Goal: Task Accomplishment & Management: Use online tool/utility

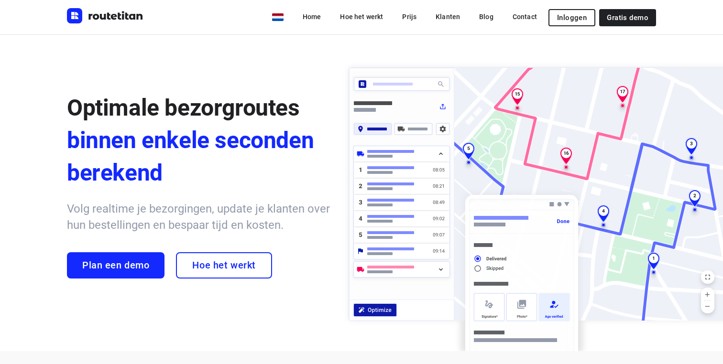
click at [578, 18] on span "Inloggen" at bounding box center [572, 18] width 30 height 8
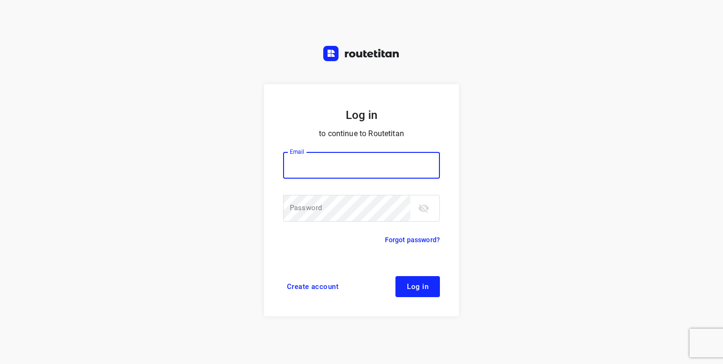
click at [348, 161] on input "email" at bounding box center [361, 165] width 157 height 27
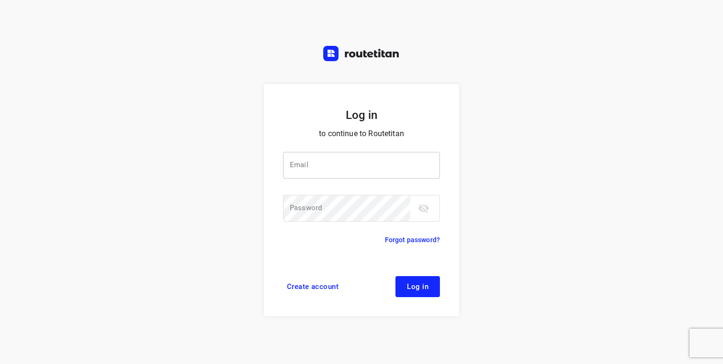
type input "max@onlineplasticsgroup.com"
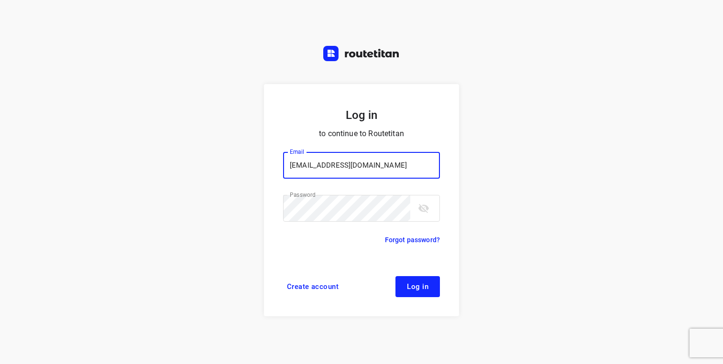
click at [395, 276] on button "Log in" at bounding box center [417, 286] width 44 height 21
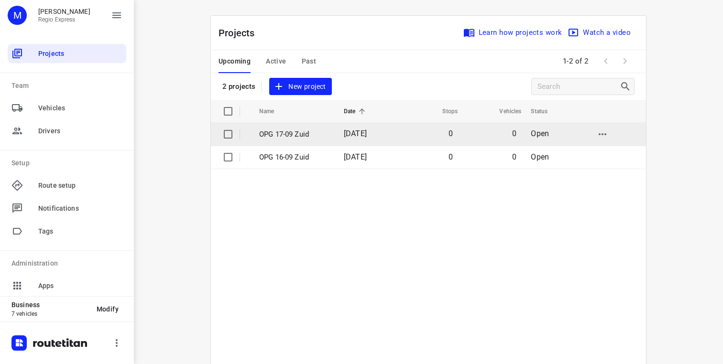
click at [282, 132] on p "OPG 17-09 Zuid" at bounding box center [294, 134] width 70 height 11
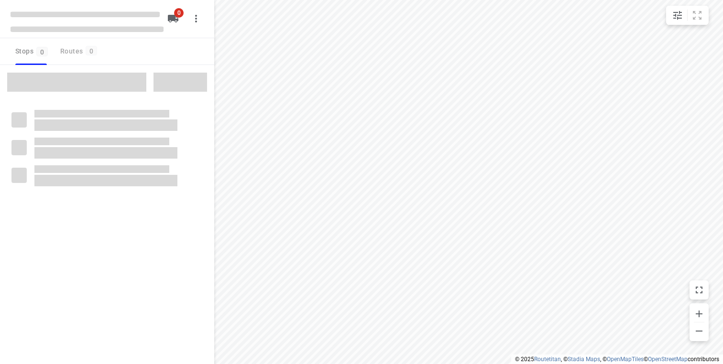
type input "distance"
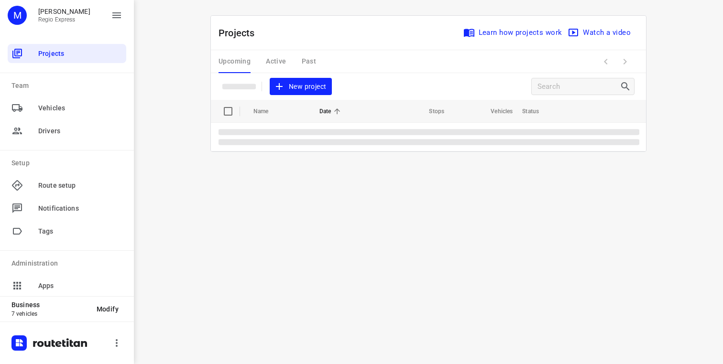
click at [276, 61] on div "Upcoming Active Past" at bounding box center [275, 61] width 113 height 23
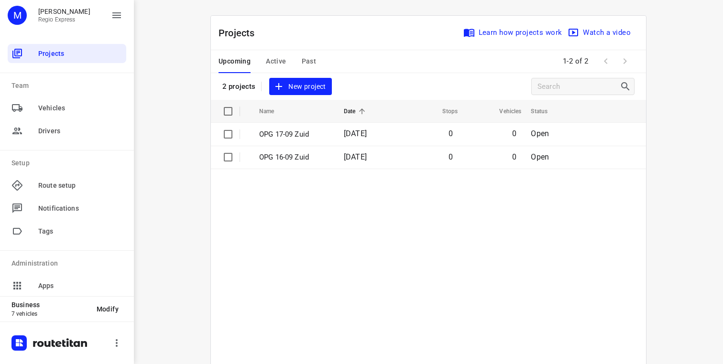
click at [274, 61] on span "Active" at bounding box center [276, 61] width 20 height 12
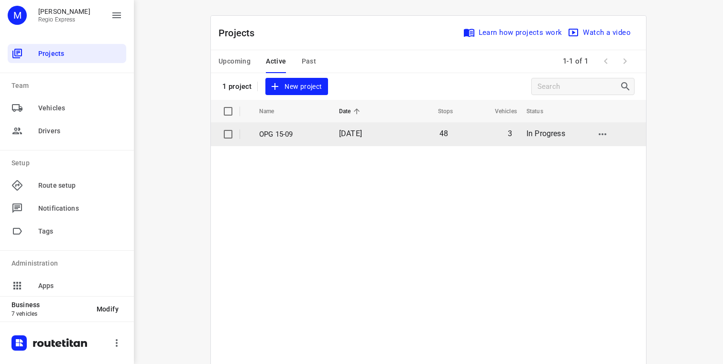
click at [272, 132] on p "OPG 15-09" at bounding box center [292, 134] width 66 height 11
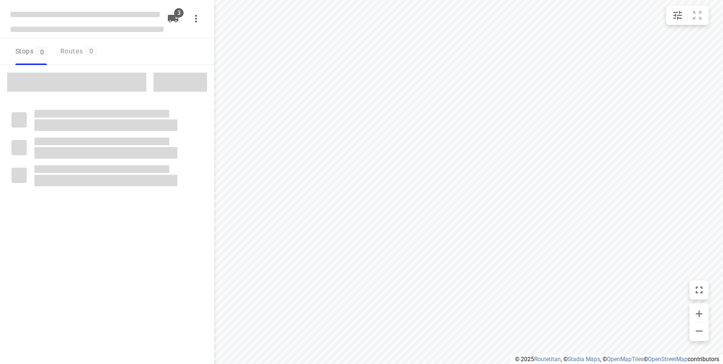
type input "distance"
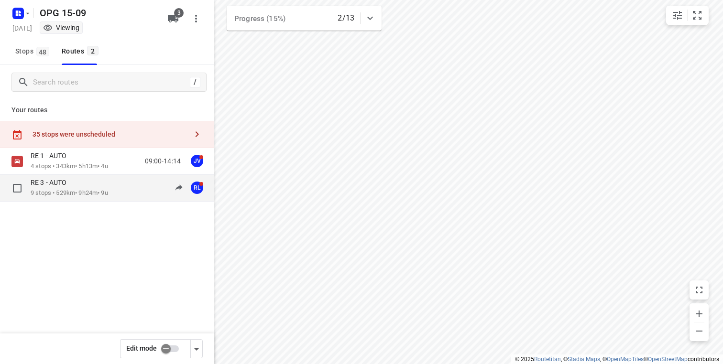
click at [108, 186] on div "RE 3 - AUTO" at bounding box center [69, 183] width 77 height 11
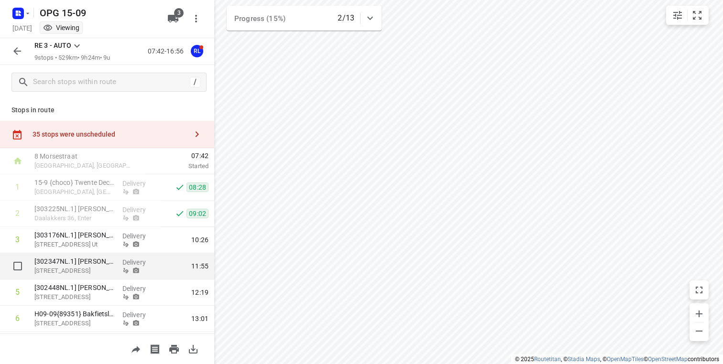
click at [106, 271] on p "[STREET_ADDRESS]" at bounding box center [74, 271] width 80 height 10
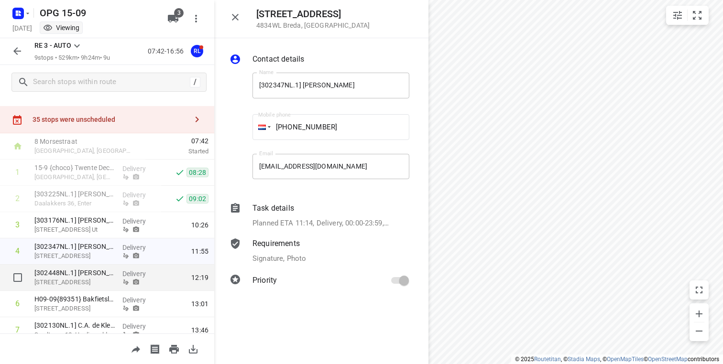
scroll to position [16, 0]
click at [102, 279] on p "[STREET_ADDRESS]" at bounding box center [74, 282] width 80 height 10
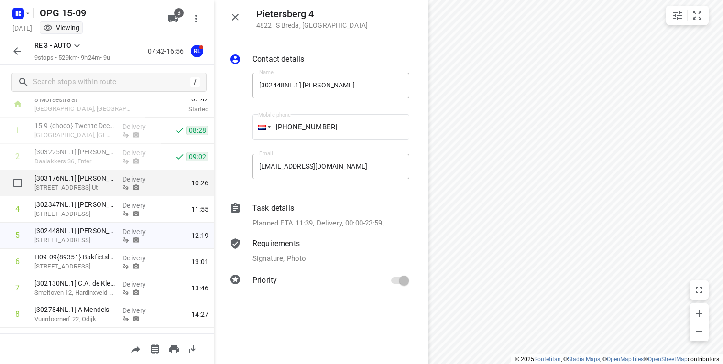
scroll to position [87, 0]
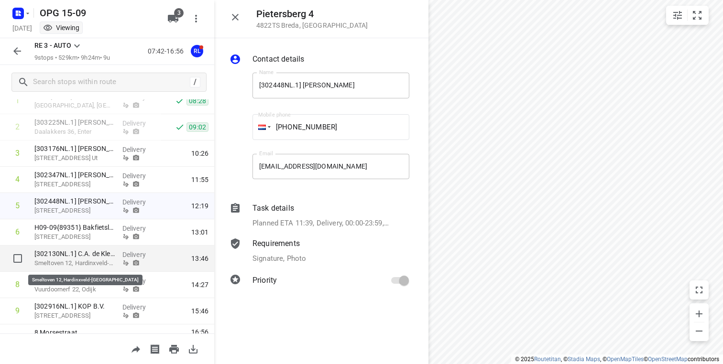
click at [95, 260] on p "Smeltoven 12, Hardinxveld-[GEOGRAPHIC_DATA]" at bounding box center [74, 264] width 80 height 10
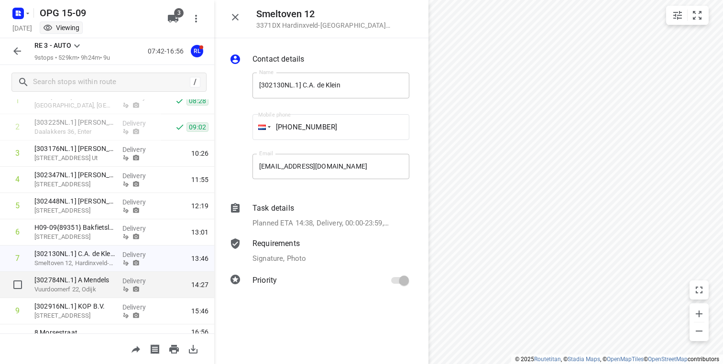
scroll to position [104, 0]
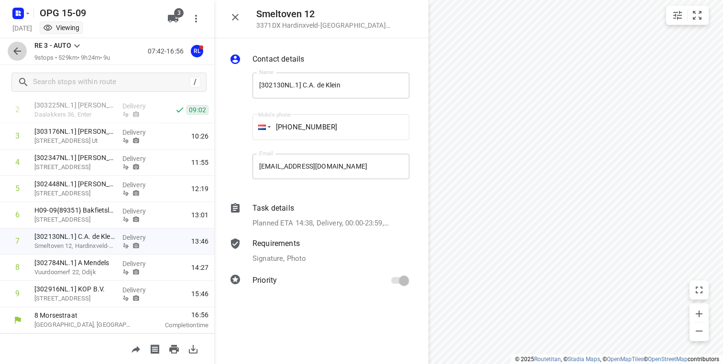
click at [13, 54] on icon "button" at bounding box center [16, 50] width 11 height 11
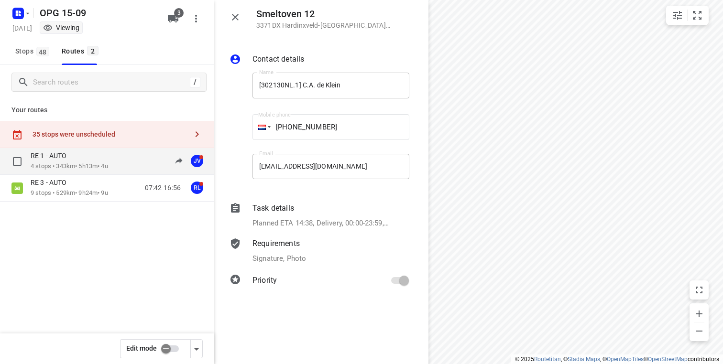
click at [95, 165] on p "4 stops • 343km • 5h13m • 4u" at bounding box center [69, 166] width 77 height 9
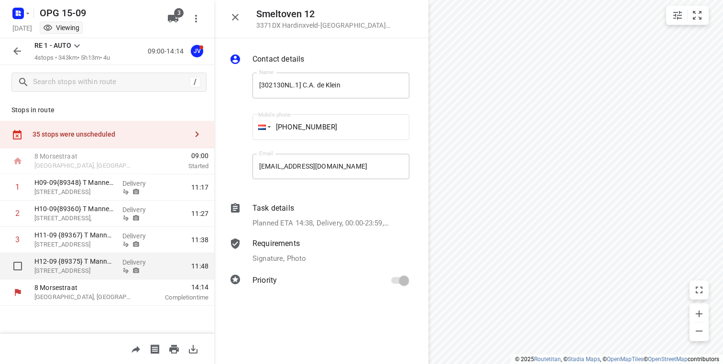
click at [63, 268] on p "[STREET_ADDRESS]" at bounding box center [74, 271] width 80 height 10
